Goal: Task Accomplishment & Management: Complete application form

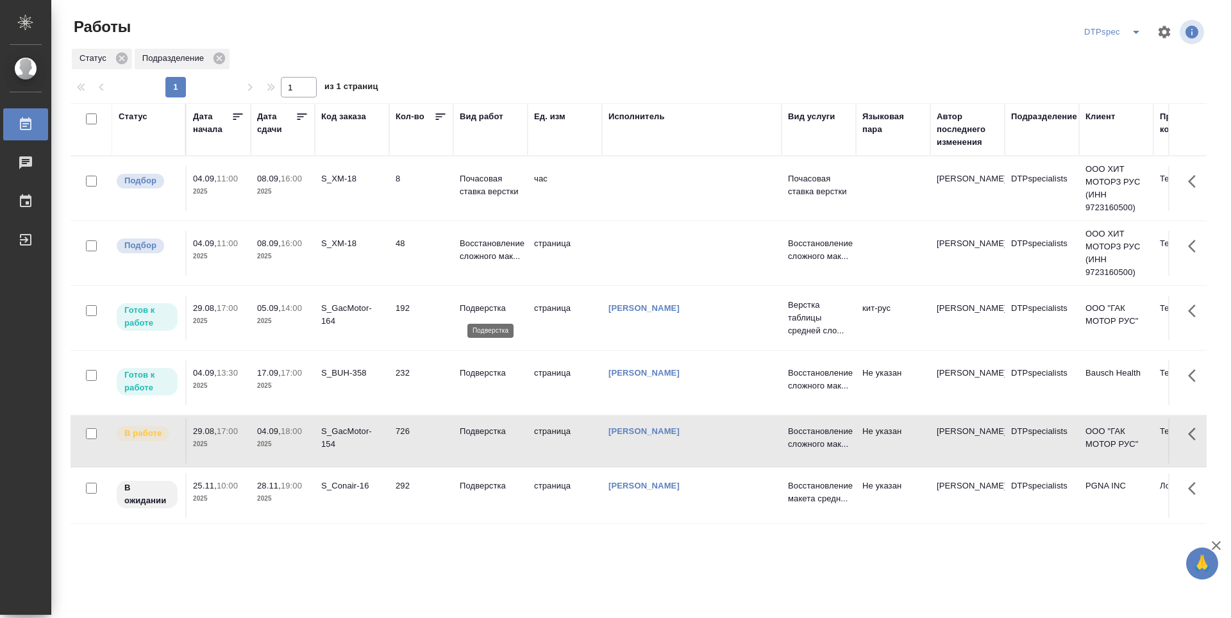
click at [487, 306] on p "Подверстка" at bounding box center [491, 308] width 62 height 13
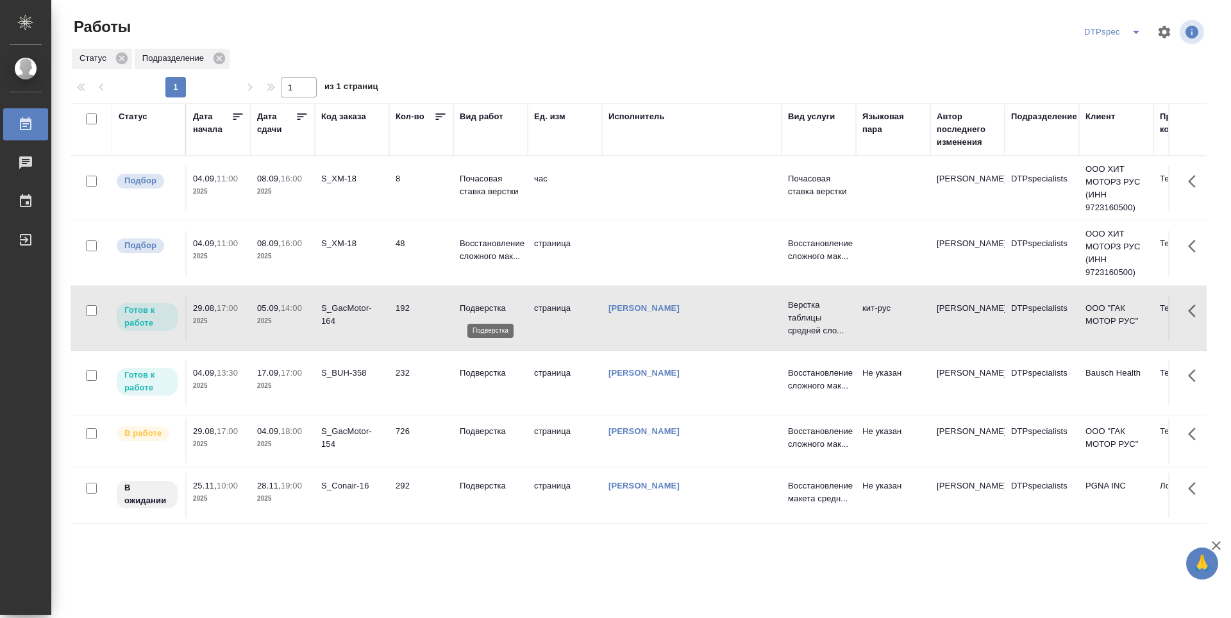
click at [487, 306] on p "Подверстка" at bounding box center [491, 308] width 62 height 13
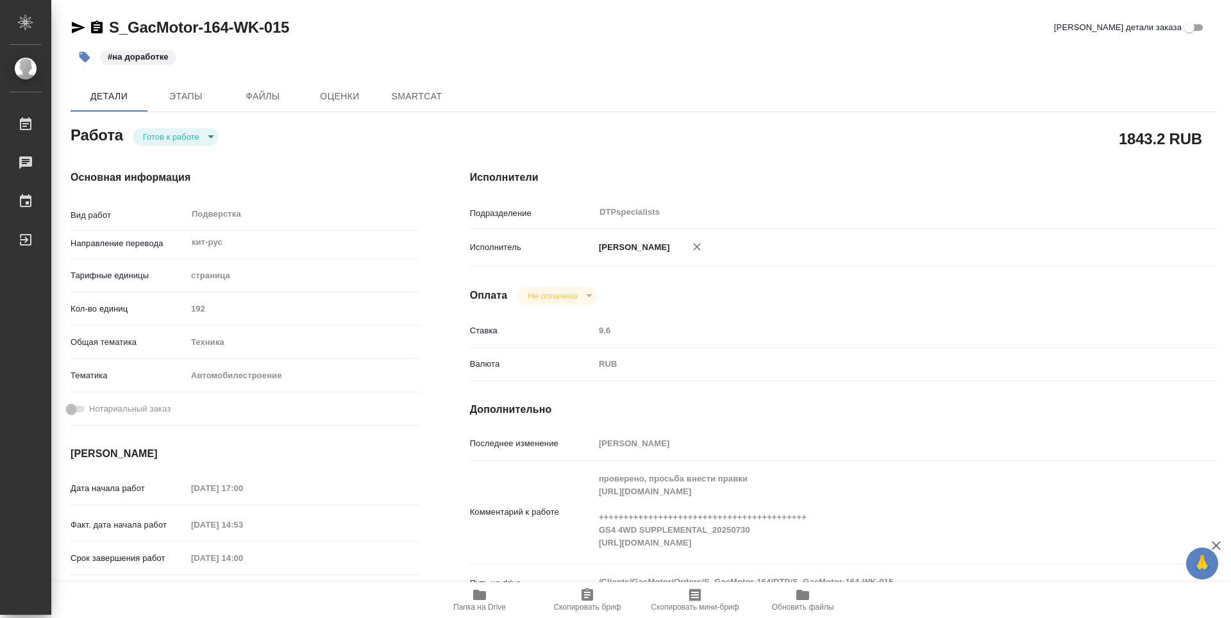
type textarea "x"
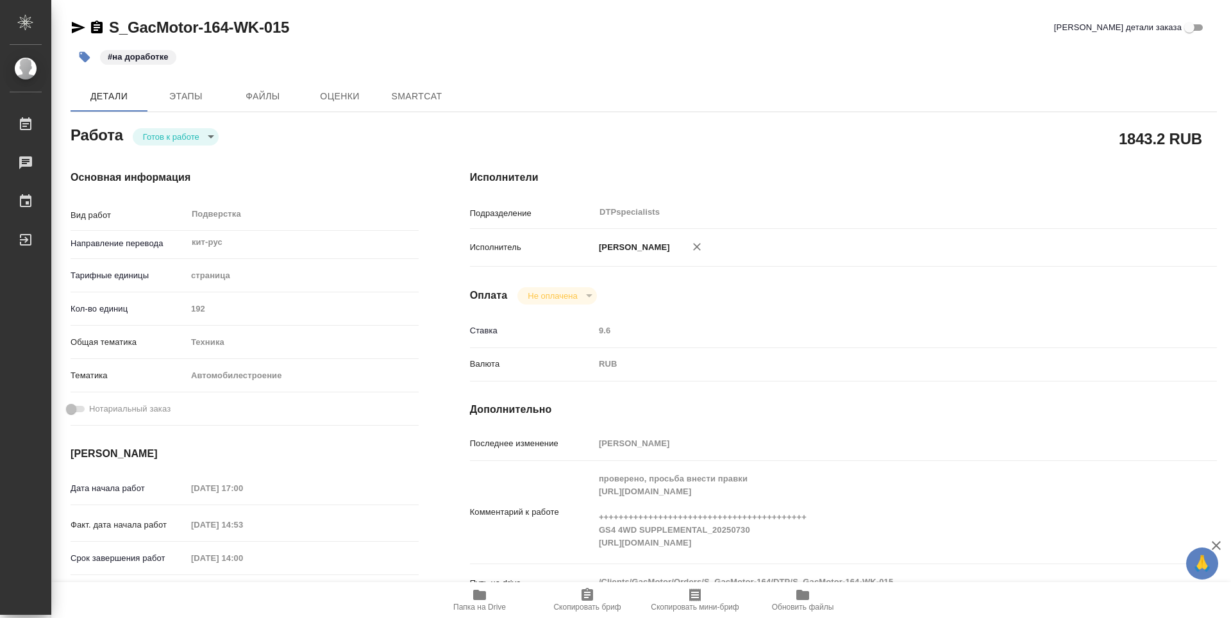
type textarea "x"
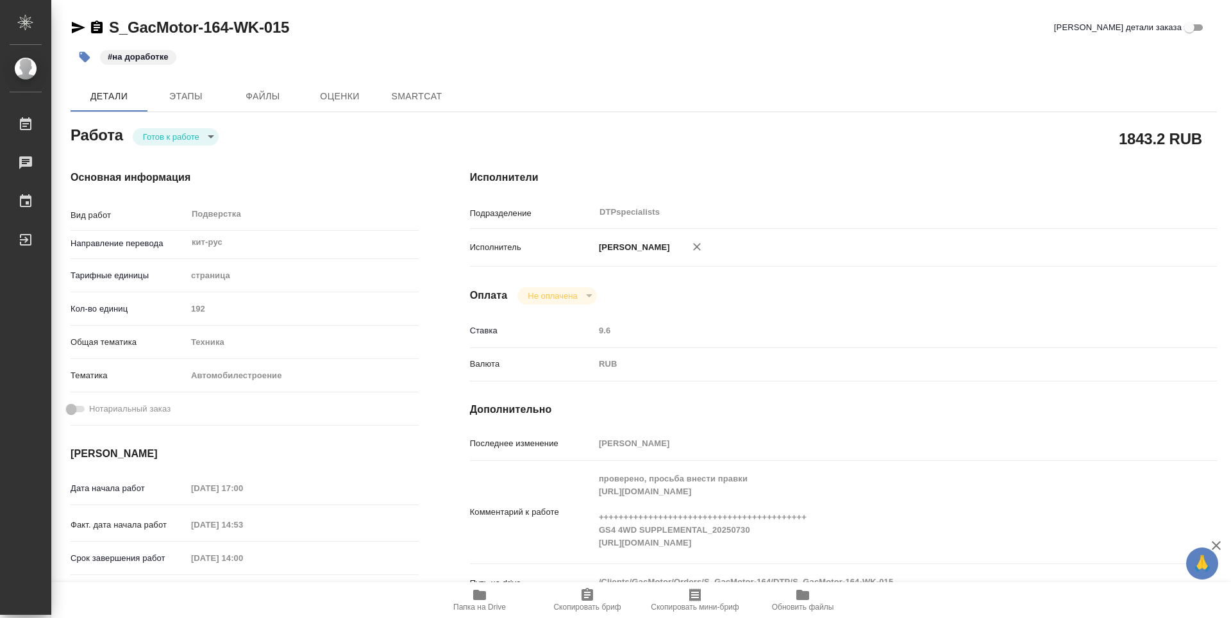
type textarea "x"
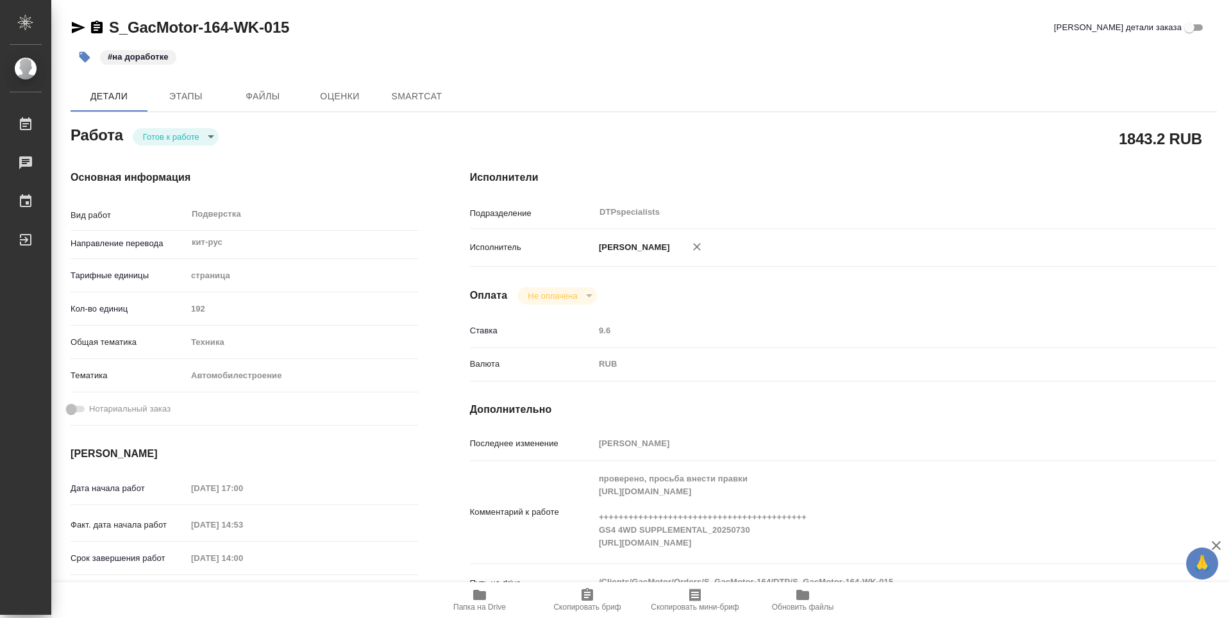
type textarea "x"
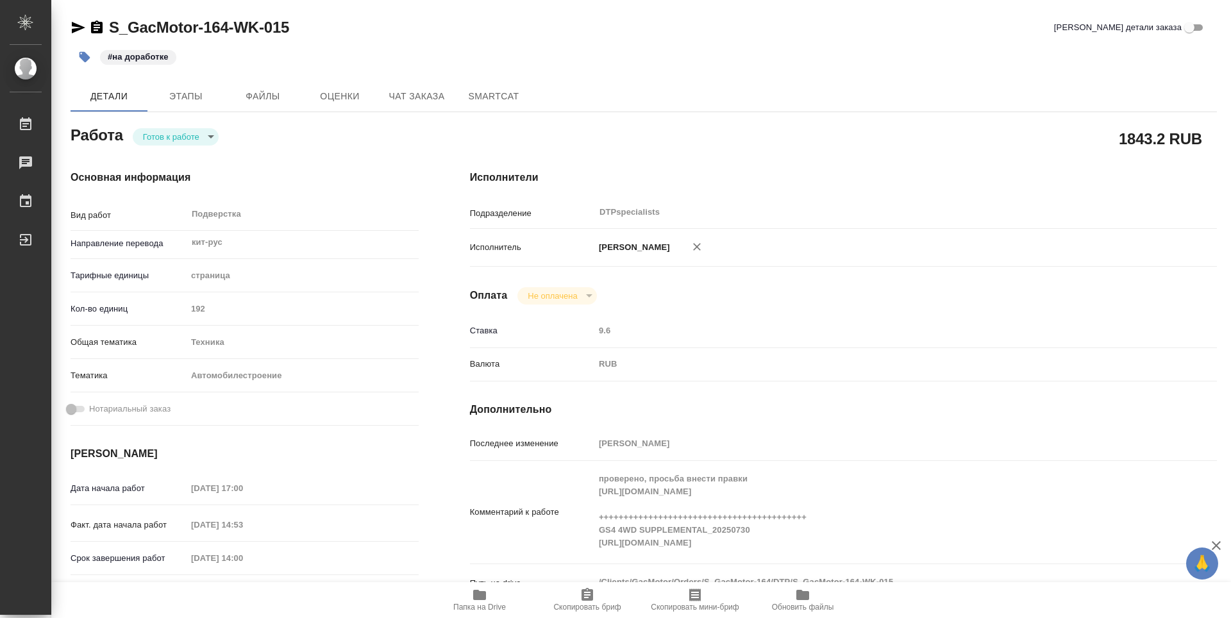
type textarea "x"
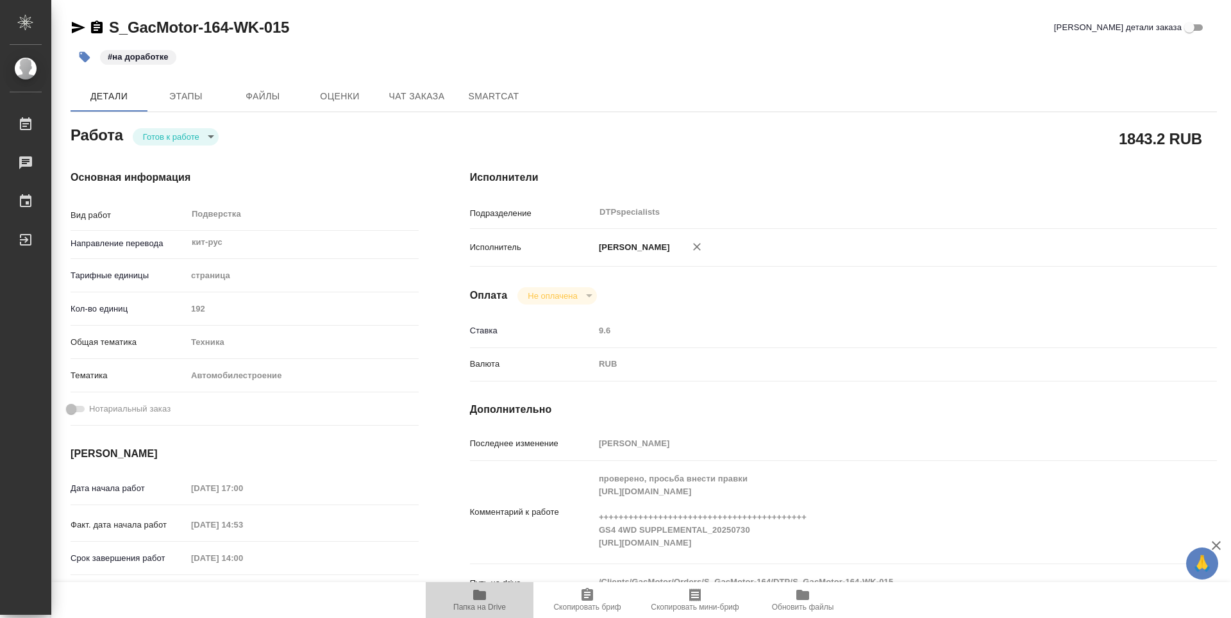
click at [474, 597] on icon "button" at bounding box center [479, 595] width 13 height 10
type textarea "x"
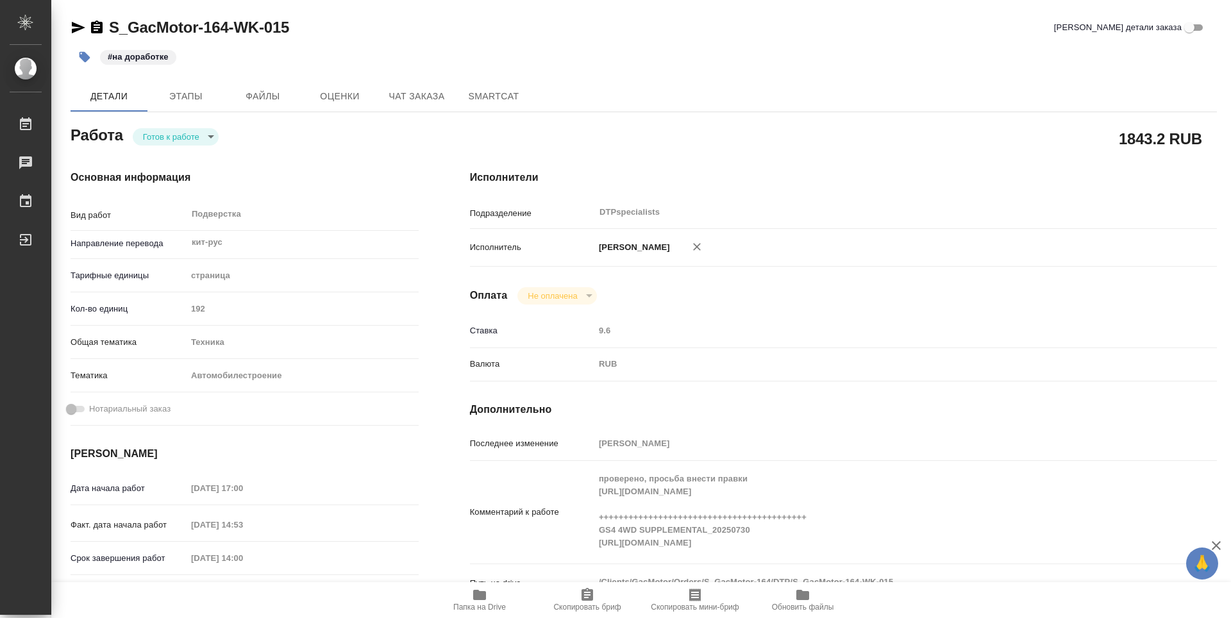
type textarea "x"
